Goal: Task Accomplishment & Management: Complete application form

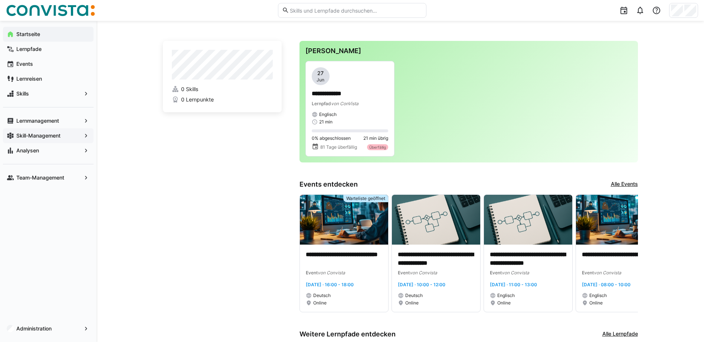
click at [53, 132] on span "Skill-Management" at bounding box center [48, 135] width 66 height 7
click at [0, 0] on app-navigation-label "Lernmanagement" at bounding box center [0, 0] width 0 height 0
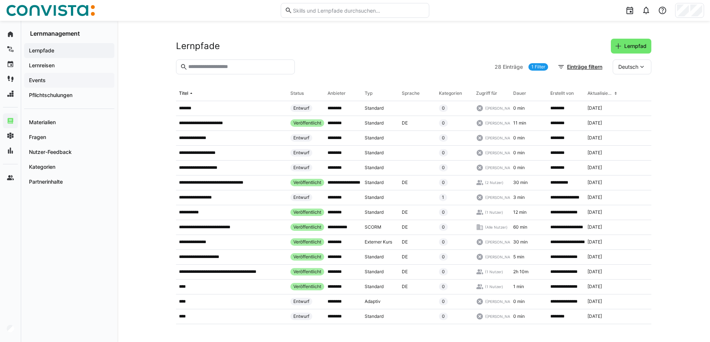
click at [53, 78] on span "Events" at bounding box center [69, 79] width 83 height 7
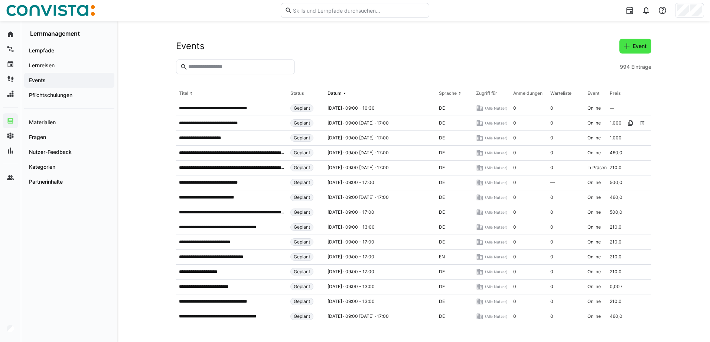
click at [635, 48] on span "Event" at bounding box center [639, 45] width 16 height 7
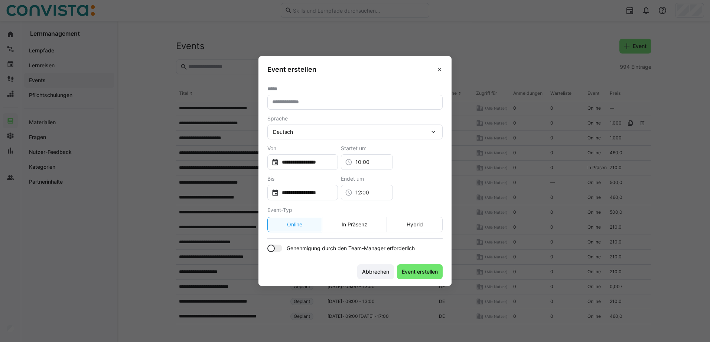
click at [326, 102] on input "text" at bounding box center [354, 102] width 167 height 7
type input "**********"
click at [319, 163] on input "**********" at bounding box center [306, 161] width 55 height 7
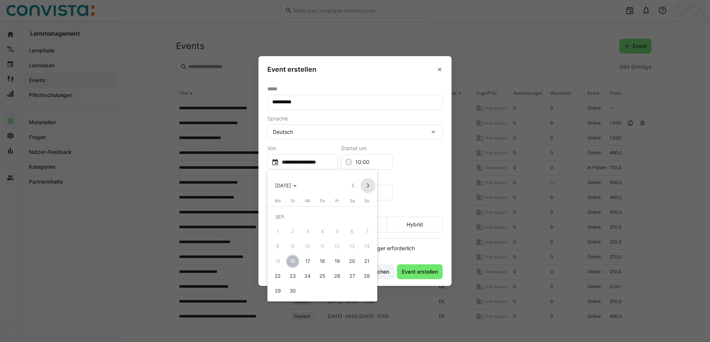
click at [368, 183] on span "Next month" at bounding box center [367, 185] width 15 height 15
click at [369, 184] on span "Next month" at bounding box center [367, 185] width 15 height 15
click at [276, 230] on span "1" at bounding box center [277, 231] width 13 height 13
type input "**********"
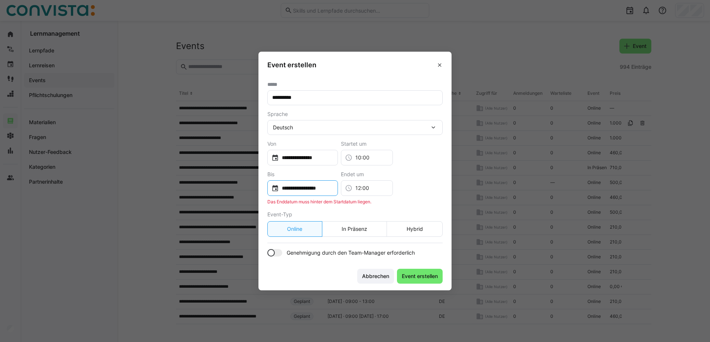
click at [338, 186] on div "**********" at bounding box center [302, 188] width 71 height 16
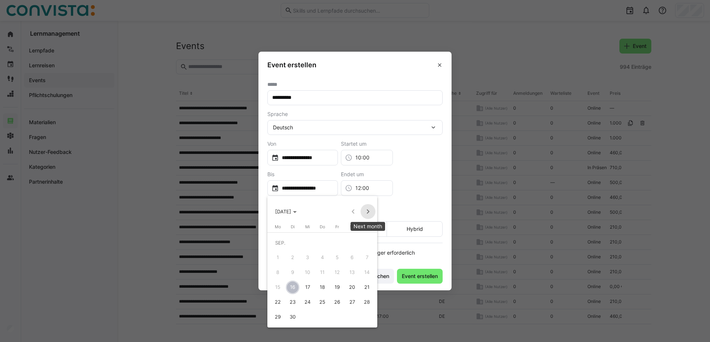
click at [369, 209] on span "Next month" at bounding box center [367, 211] width 15 height 15
click at [368, 209] on span "Next month" at bounding box center [367, 211] width 15 height 15
click at [368, 210] on span "Next month" at bounding box center [367, 211] width 15 height 15
click at [321, 254] on span "4" at bounding box center [322, 257] width 13 height 13
type input "**********"
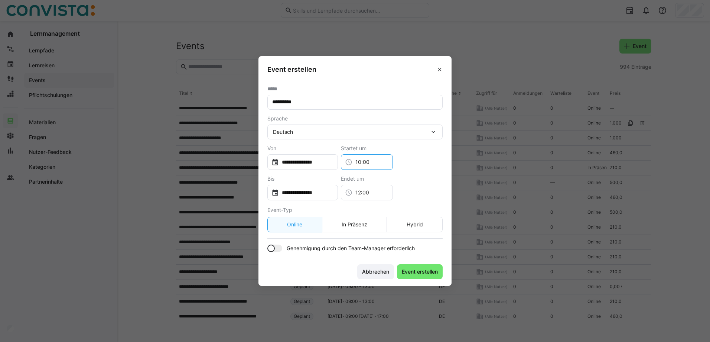
drag, startPoint x: 397, startPoint y: 163, endPoint x: 314, endPoint y: 153, distance: 83.3
click at [323, 156] on div "**********" at bounding box center [354, 157] width 175 height 25
type input "09:00"
click at [374, 192] on input "12:00" at bounding box center [370, 192] width 36 height 7
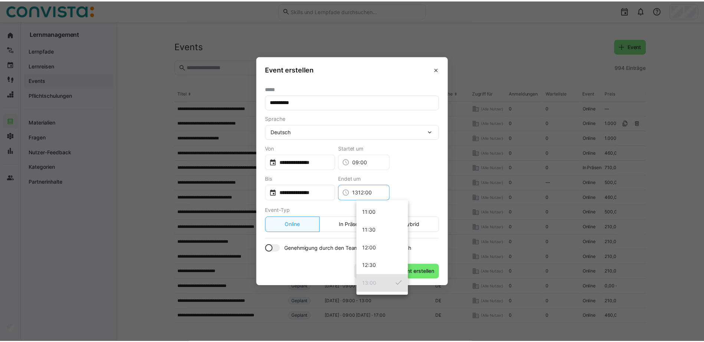
scroll to position [428, 0]
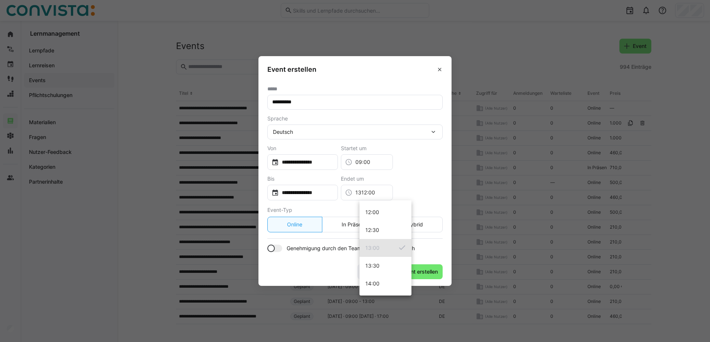
click at [382, 252] on mat-option "13:00" at bounding box center [385, 248] width 52 height 18
type input "13:00"
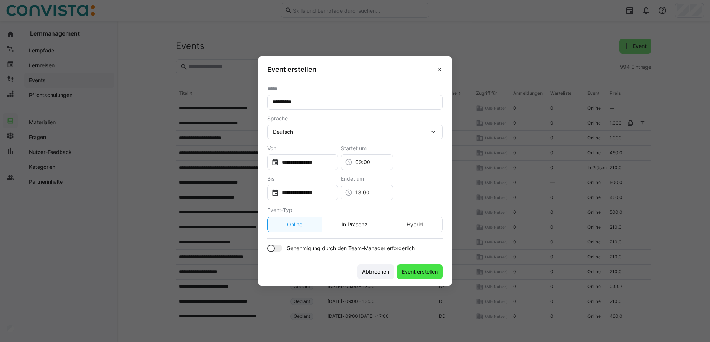
click at [412, 272] on span "Event erstellen" at bounding box center [420, 271] width 38 height 7
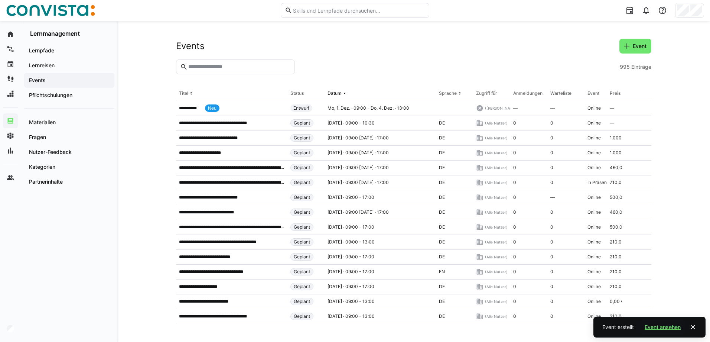
click at [670, 327] on span "Event ansehen" at bounding box center [662, 326] width 38 height 7
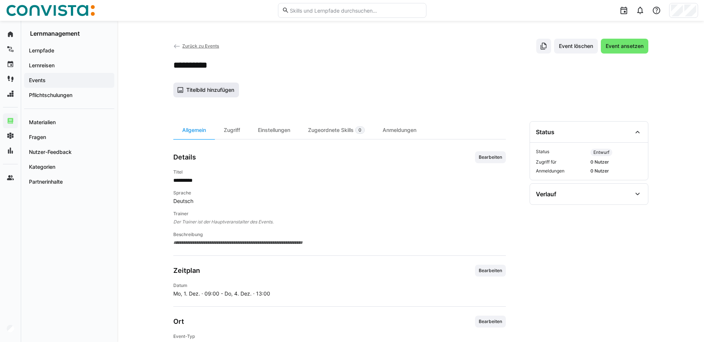
click at [225, 88] on span "Titelbild hinzufügen" at bounding box center [210, 89] width 50 height 7
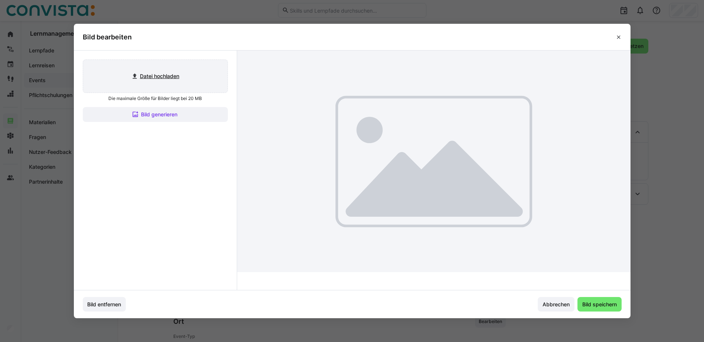
click at [173, 71] on input "file" at bounding box center [155, 76] width 144 height 33
type input "C:\fakepath\FaktorZehn_Titelbild_Events.png"
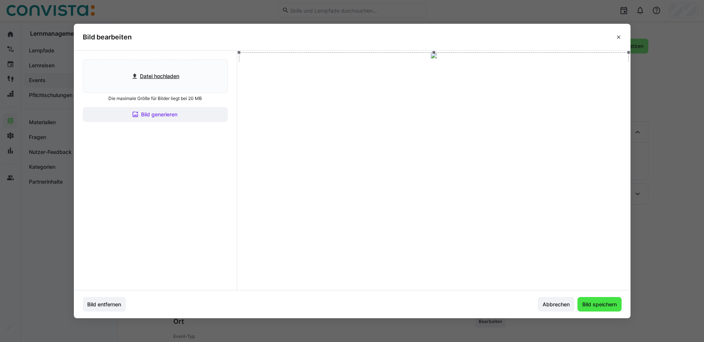
click at [600, 305] on span "Bild speichern" at bounding box center [599, 303] width 37 height 7
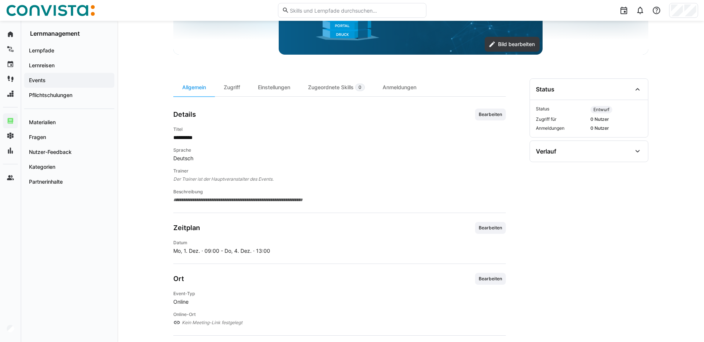
scroll to position [170, 0]
click at [490, 113] on span "Bearbeiten" at bounding box center [490, 115] width 25 height 6
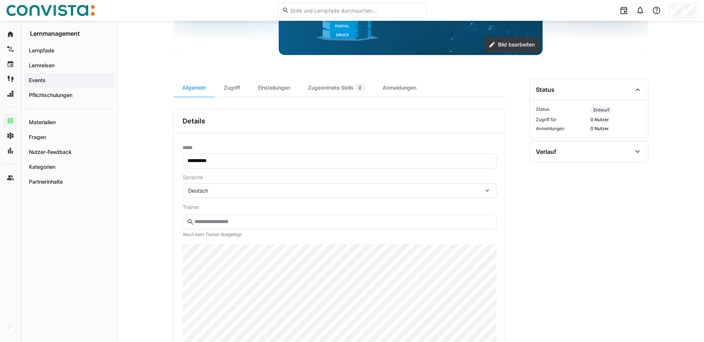
click at [275, 221] on input "text" at bounding box center [343, 221] width 298 height 7
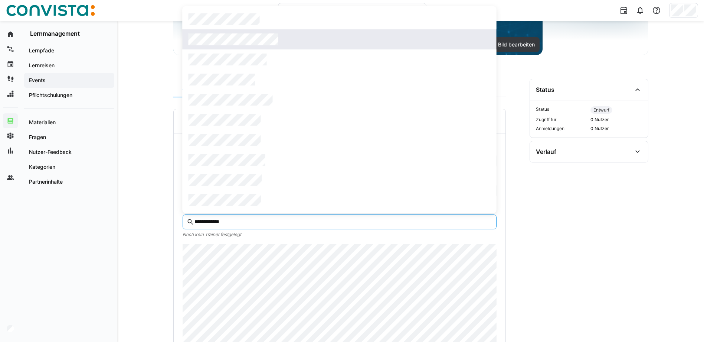
type input "**********"
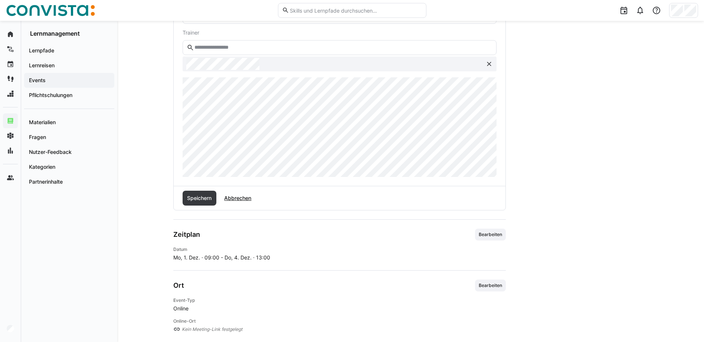
scroll to position [393, 0]
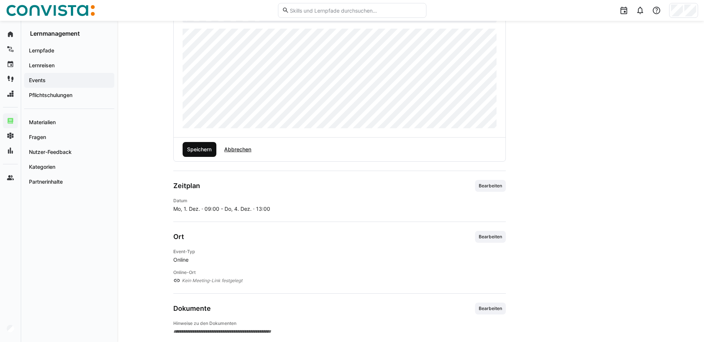
click at [195, 149] on span "Speichern" at bounding box center [199, 149] width 27 height 7
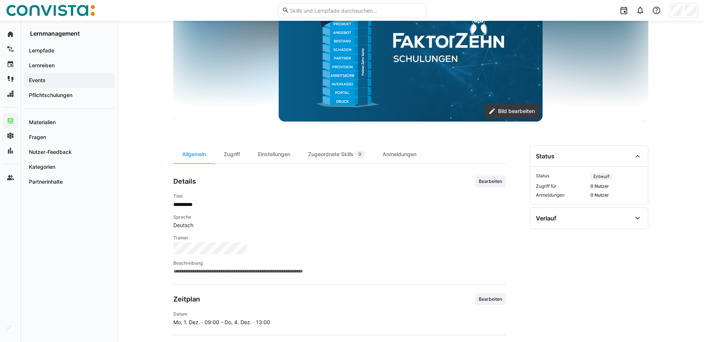
scroll to position [100, 0]
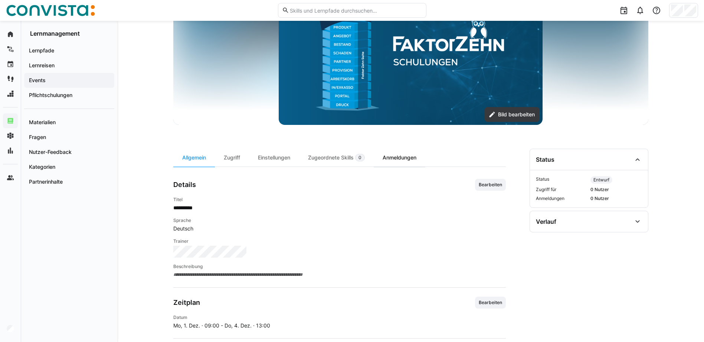
click at [385, 159] on div "Anmeldungen" at bounding box center [400, 157] width 52 height 18
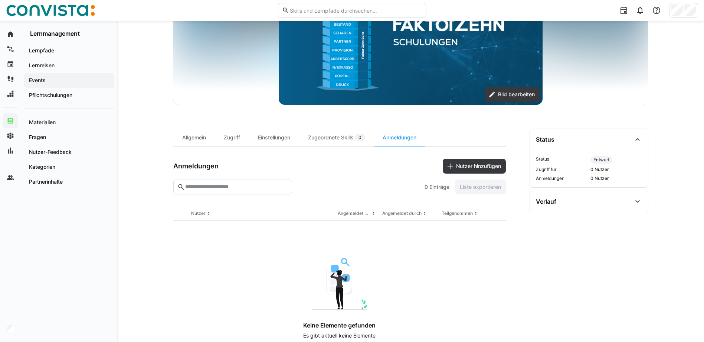
scroll to position [141, 0]
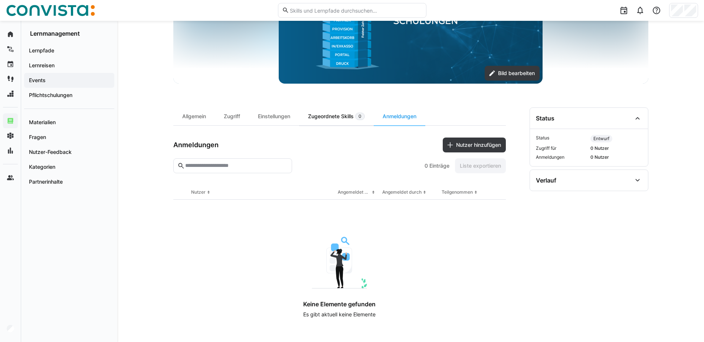
click at [334, 114] on div "Zugeordnete Skills 0" at bounding box center [336, 116] width 75 height 18
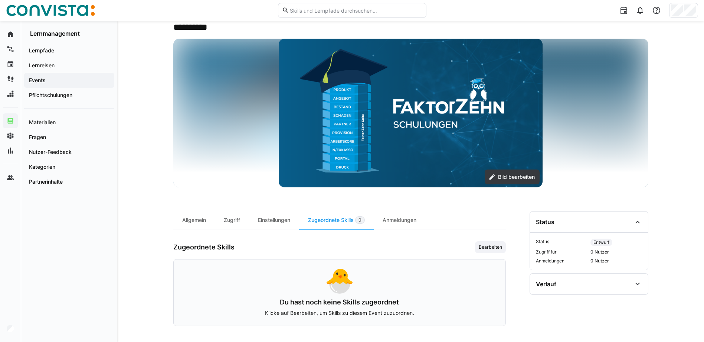
scroll to position [40, 0]
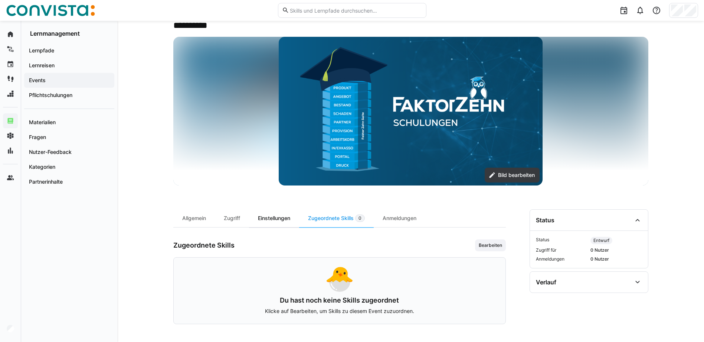
click at [262, 222] on div "Einstellungen" at bounding box center [274, 218] width 50 height 18
click at [235, 219] on div "Zugriff" at bounding box center [232, 218] width 34 height 18
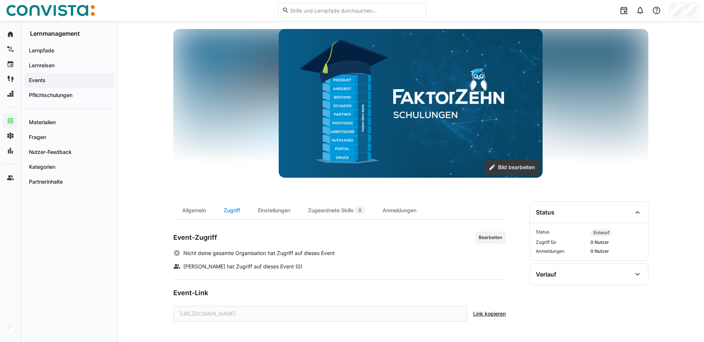
scroll to position [48, 0]
click at [496, 238] on span "Bearbeiten" at bounding box center [490, 237] width 25 height 6
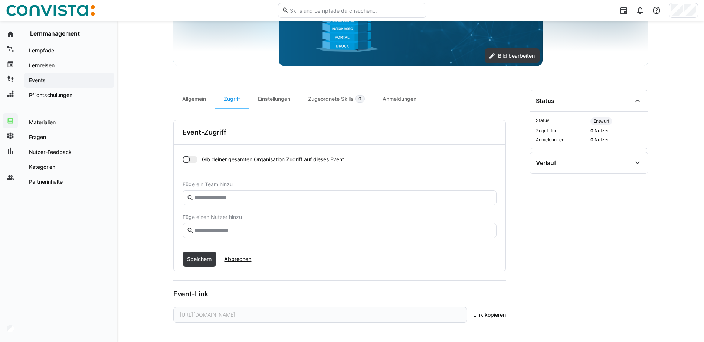
scroll to position [160, 0]
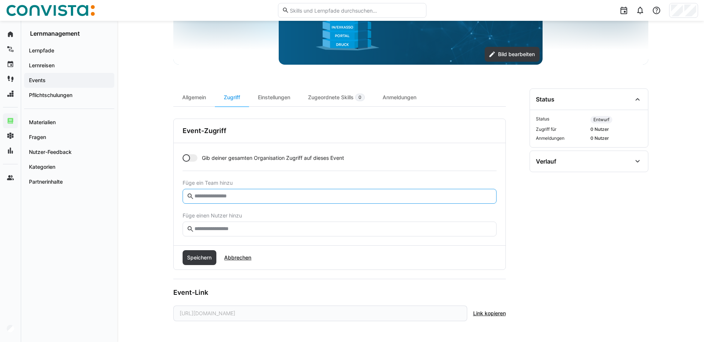
click at [278, 194] on input "text" at bounding box center [343, 196] width 298 height 7
type input "*"
click at [150, 148] on div "**********" at bounding box center [410, 100] width 587 height 481
click at [190, 161] on div at bounding box center [190, 157] width 15 height 7
click at [194, 256] on span "Speichern" at bounding box center [199, 257] width 27 height 7
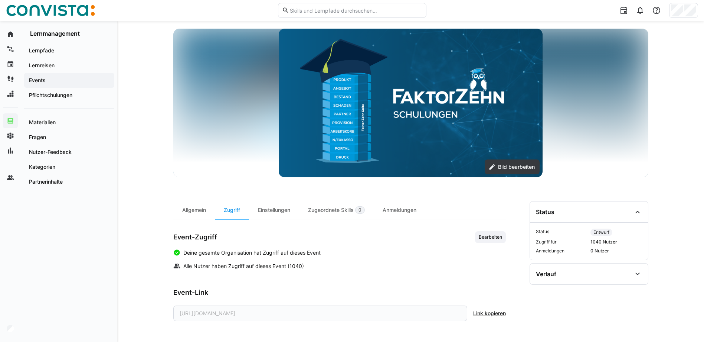
scroll to position [48, 0]
click at [296, 205] on div "Einstellungen" at bounding box center [274, 210] width 50 height 18
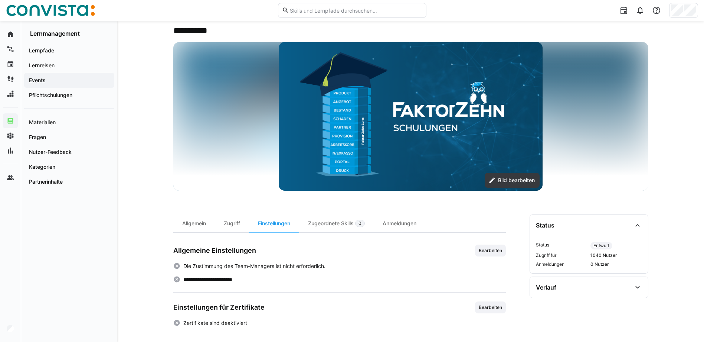
scroll to position [137, 0]
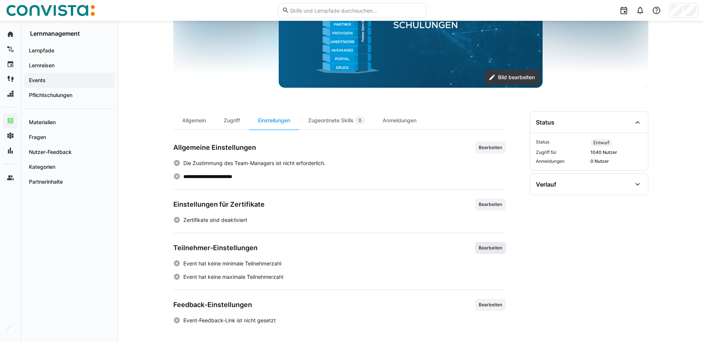
click at [488, 250] on span "Bearbeiten" at bounding box center [490, 248] width 25 height 6
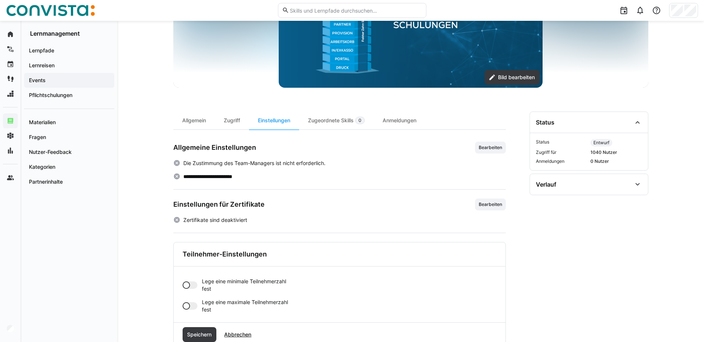
click at [191, 305] on div at bounding box center [190, 305] width 15 height 7
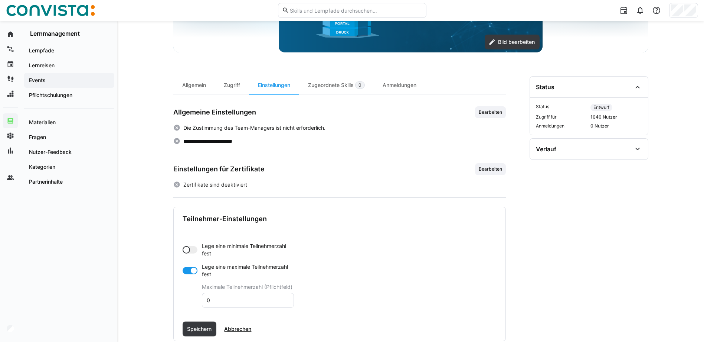
scroll to position [233, 0]
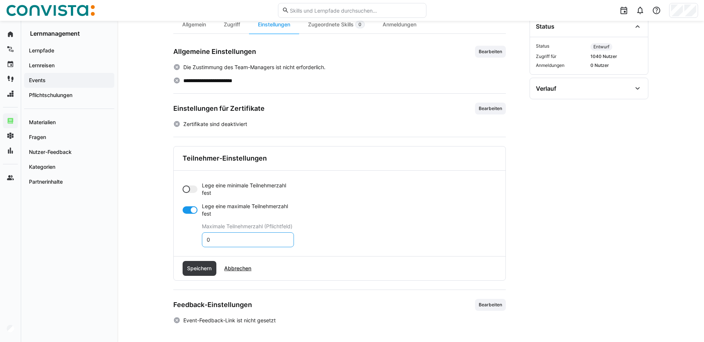
drag, startPoint x: 224, startPoint y: 237, endPoint x: 50, endPoint y: 242, distance: 173.4
click at [58, 245] on div "**********" at bounding box center [352, 65] width 704 height 554
type input "8"
click at [210, 275] on span "Speichern" at bounding box center [200, 268] width 34 height 15
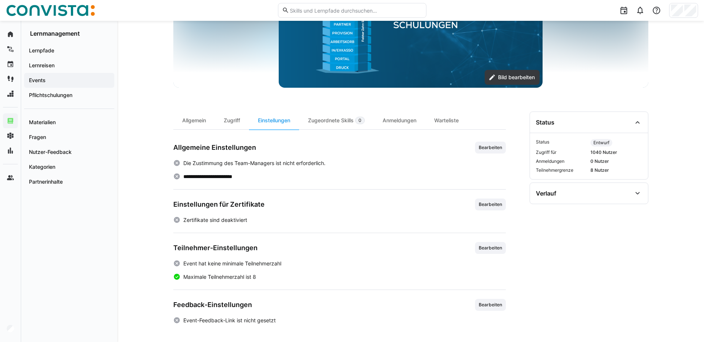
scroll to position [137, 0]
click at [493, 148] on span "Bearbeiten" at bounding box center [490, 147] width 25 height 6
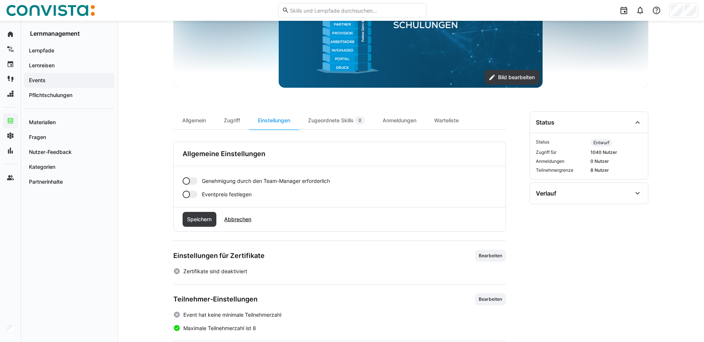
click at [196, 193] on div at bounding box center [190, 193] width 15 height 7
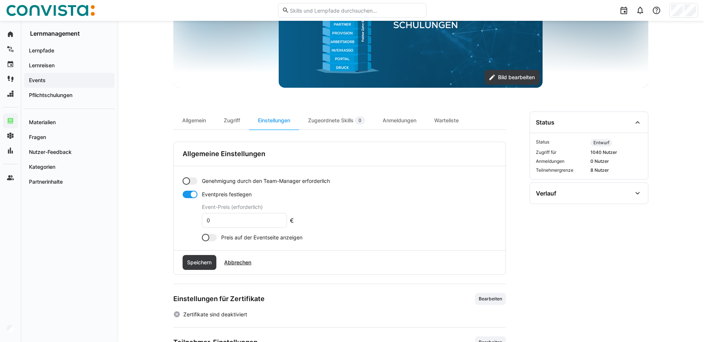
click at [234, 223] on eds-input "0" at bounding box center [244, 220] width 85 height 15
type input "1000"
click at [198, 257] on span "Speichern" at bounding box center [200, 262] width 34 height 15
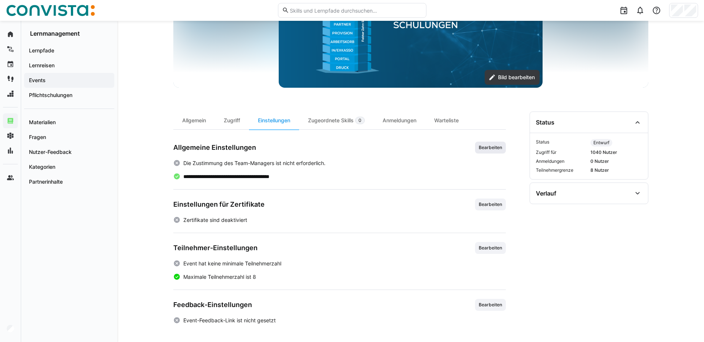
click at [489, 149] on span "Bearbeiten" at bounding box center [490, 147] width 25 height 6
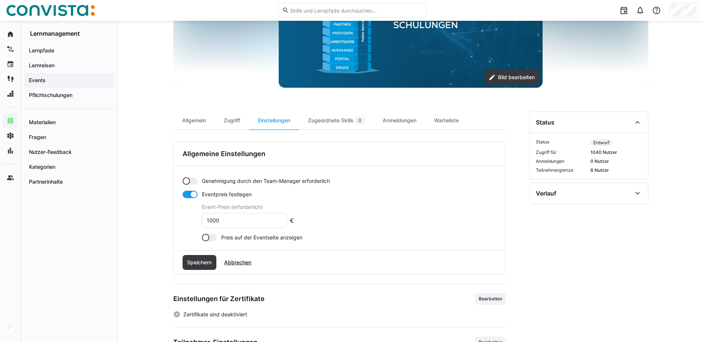
click at [198, 179] on app-toggle "Genehmigung durch den Team-Manager erforderlich" at bounding box center [340, 180] width 314 height 7
click at [200, 261] on span "Speichern" at bounding box center [199, 261] width 27 height 7
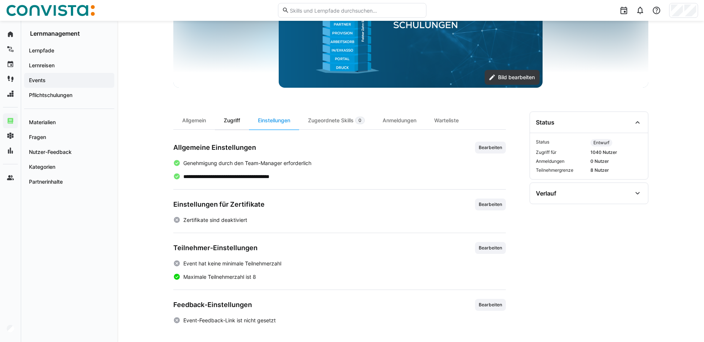
click at [239, 117] on div "Zugriff" at bounding box center [232, 120] width 34 height 18
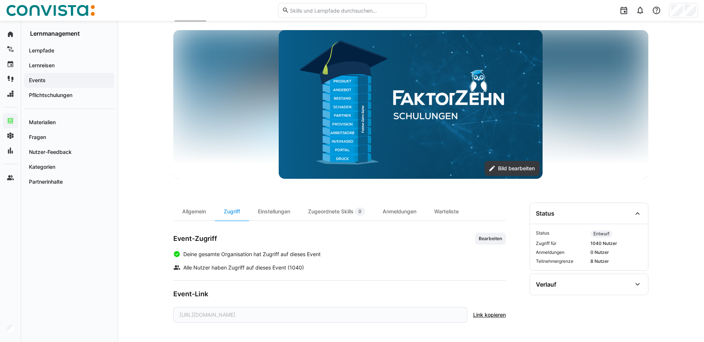
scroll to position [48, 0]
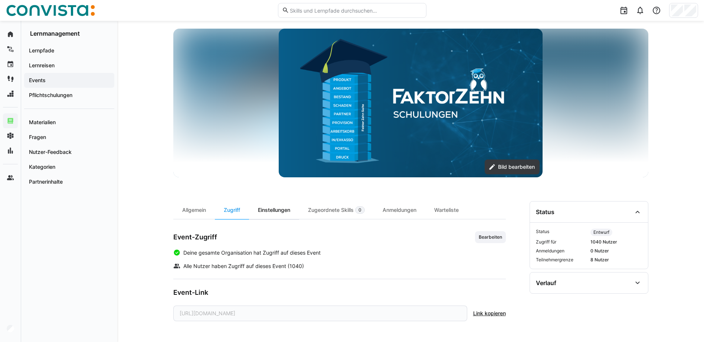
click at [278, 207] on div "Einstellungen" at bounding box center [274, 210] width 50 height 18
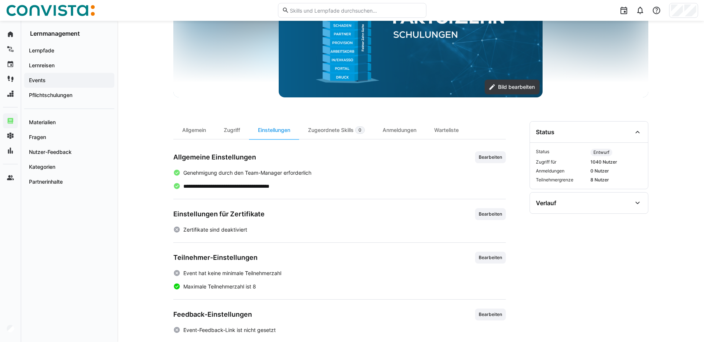
scroll to position [137, 0]
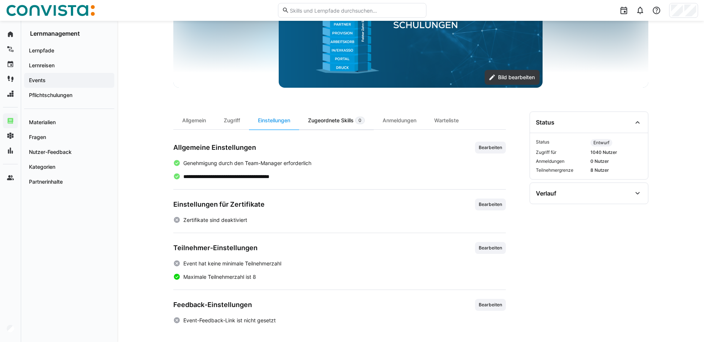
click at [325, 124] on div "Zugeordnete Skills 0" at bounding box center [336, 120] width 75 height 18
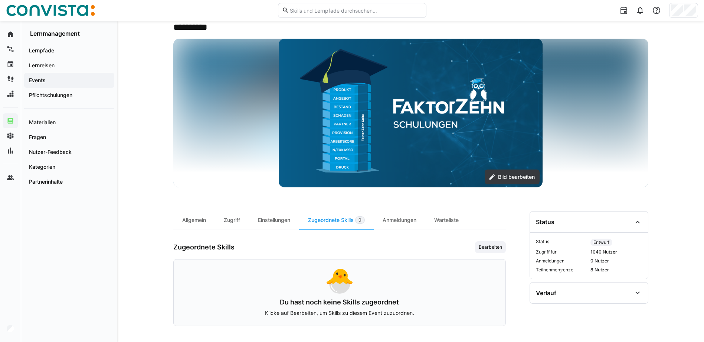
scroll to position [40, 0]
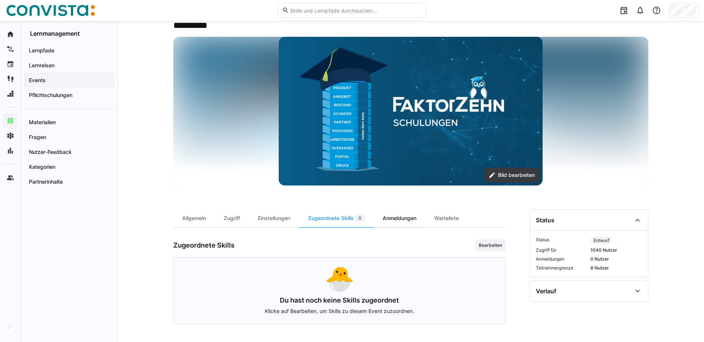
click at [402, 212] on div "Anmeldungen" at bounding box center [400, 218] width 52 height 18
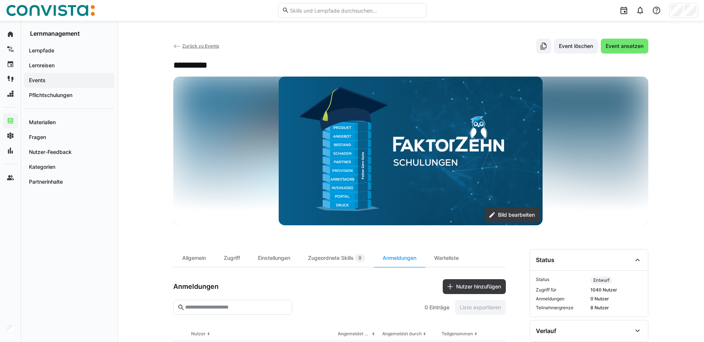
scroll to position [141, 0]
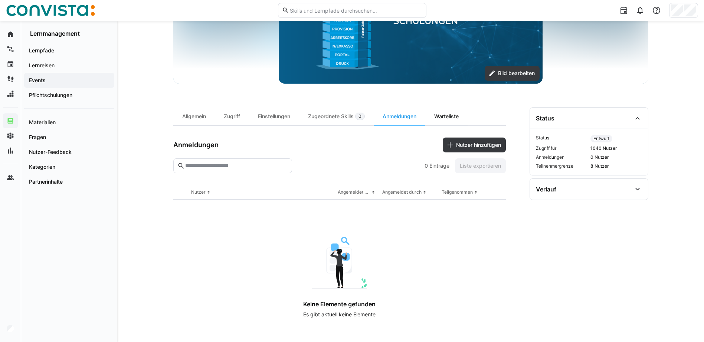
click at [444, 120] on div "Warteliste" at bounding box center [446, 116] width 42 height 18
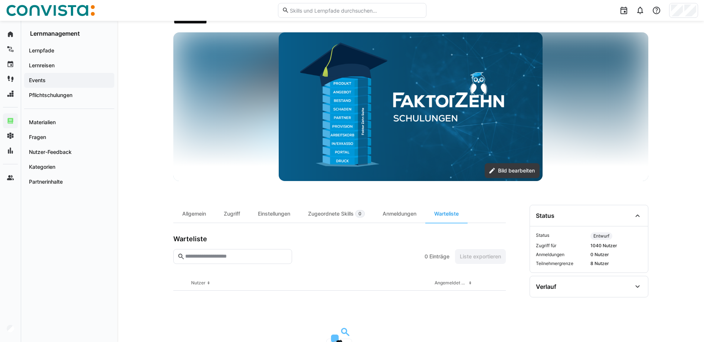
scroll to position [135, 0]
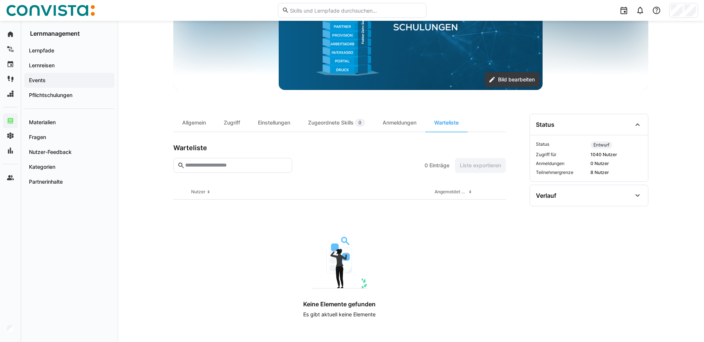
click at [239, 133] on div "Allgemein Zugriff Einstellungen Zugeordnete Skills 0 Anmeldungen Warteliste War…" at bounding box center [339, 219] width 333 height 210
click at [239, 123] on div "Zugriff" at bounding box center [232, 123] width 34 height 18
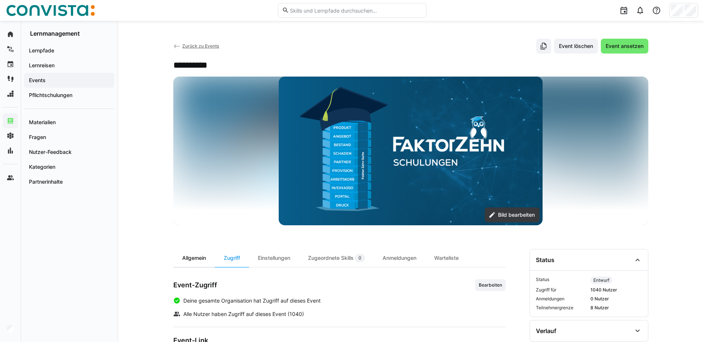
click at [208, 251] on div "Allgemein" at bounding box center [194, 258] width 42 height 18
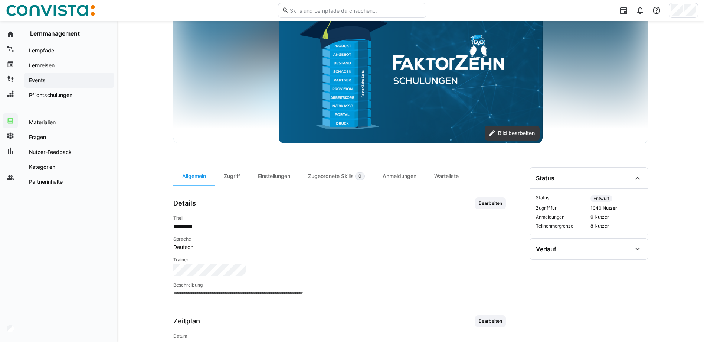
scroll to position [148, 0]
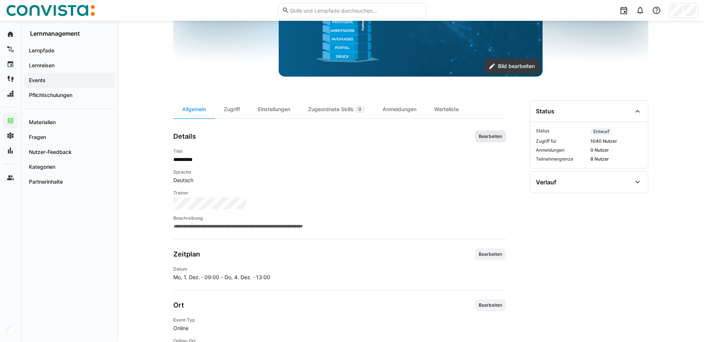
click at [496, 140] on span "Bearbeiten" at bounding box center [490, 136] width 31 height 12
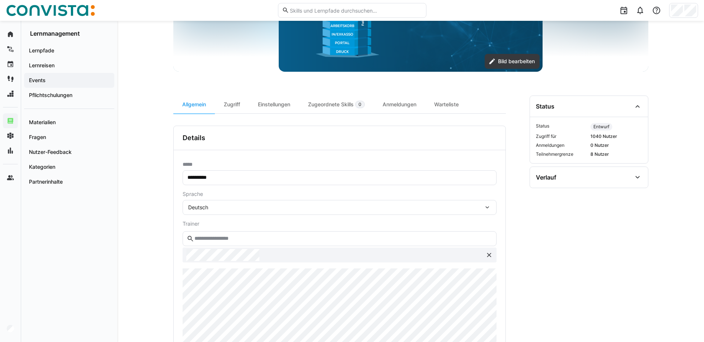
scroll to position [223, 0]
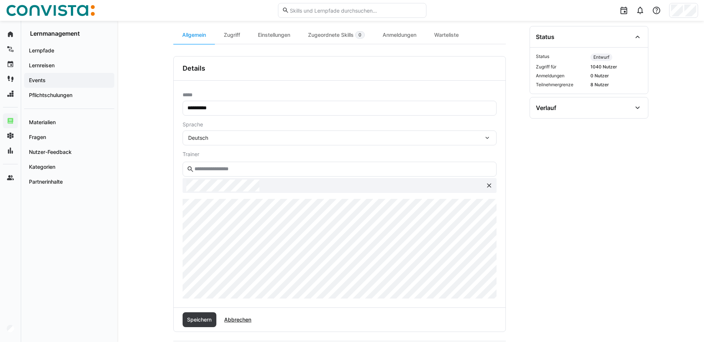
click at [178, 320] on div "Speichern Abbrechen" at bounding box center [340, 319] width 332 height 24
click at [200, 320] on span "Speichern" at bounding box center [199, 319] width 27 height 7
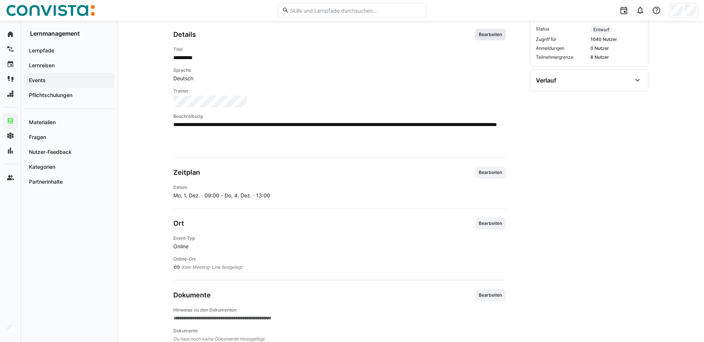
scroll to position [269, 0]
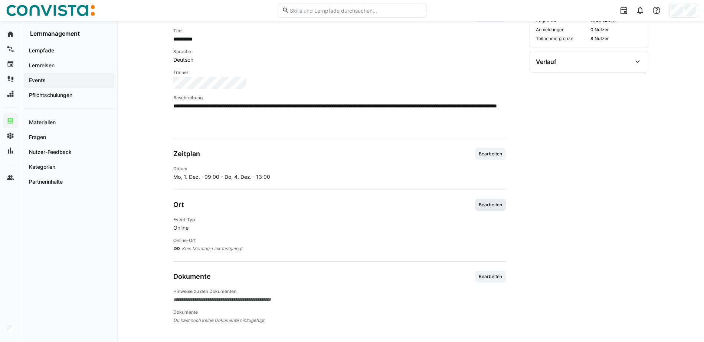
click at [500, 205] on span "Bearbeiten" at bounding box center [490, 205] width 25 height 6
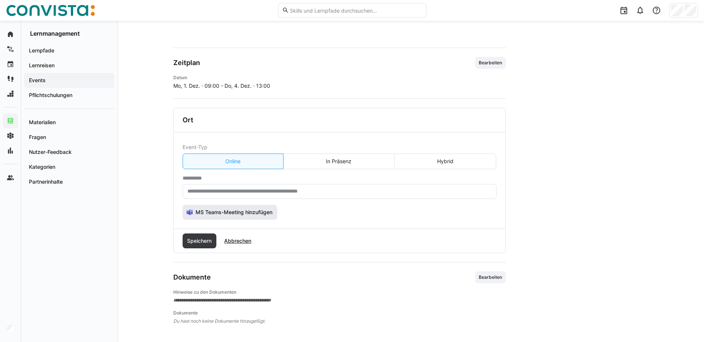
scroll to position [360, 0]
click at [252, 190] on input "text" at bounding box center [340, 190] width 306 height 7
paste input "**********"
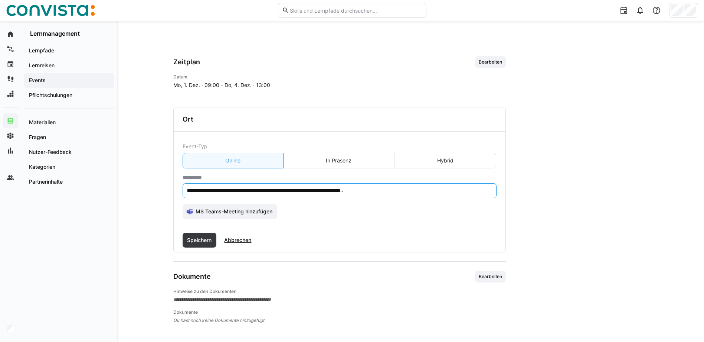
scroll to position [340, 0]
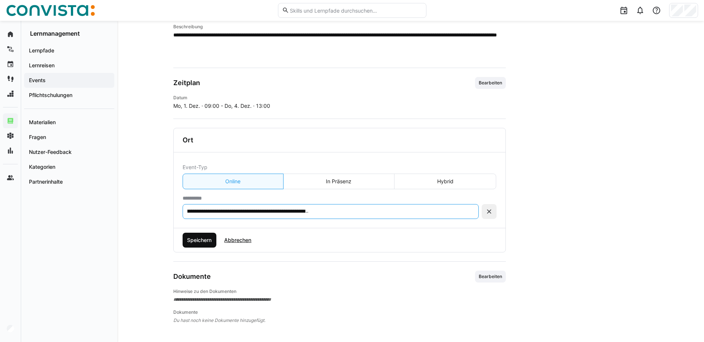
type input "**********"
click at [206, 242] on span "Speichern" at bounding box center [199, 239] width 27 height 7
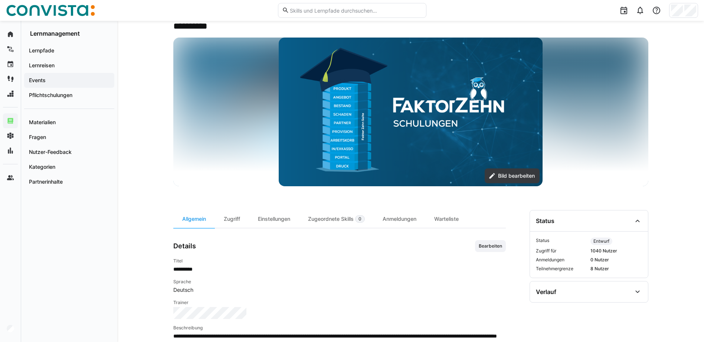
scroll to position [20, 0]
